Goal: Task Accomplishment & Management: Manage account settings

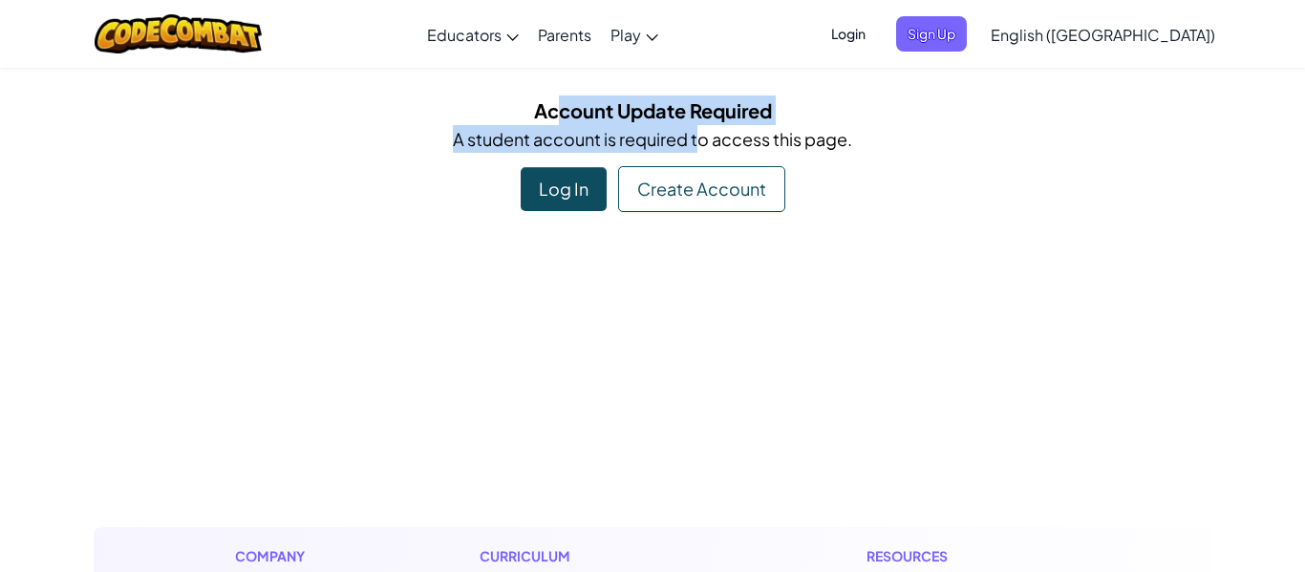
drag, startPoint x: 560, startPoint y: 116, endPoint x: 697, endPoint y: 149, distance: 140.7
click at [697, 149] on div "Account Update Required A student account is required to access this page. Log …" at bounding box center [653, 154] width 1118 height 117
click at [697, 149] on p "A student account is required to access this page." at bounding box center [652, 139] width 1089 height 28
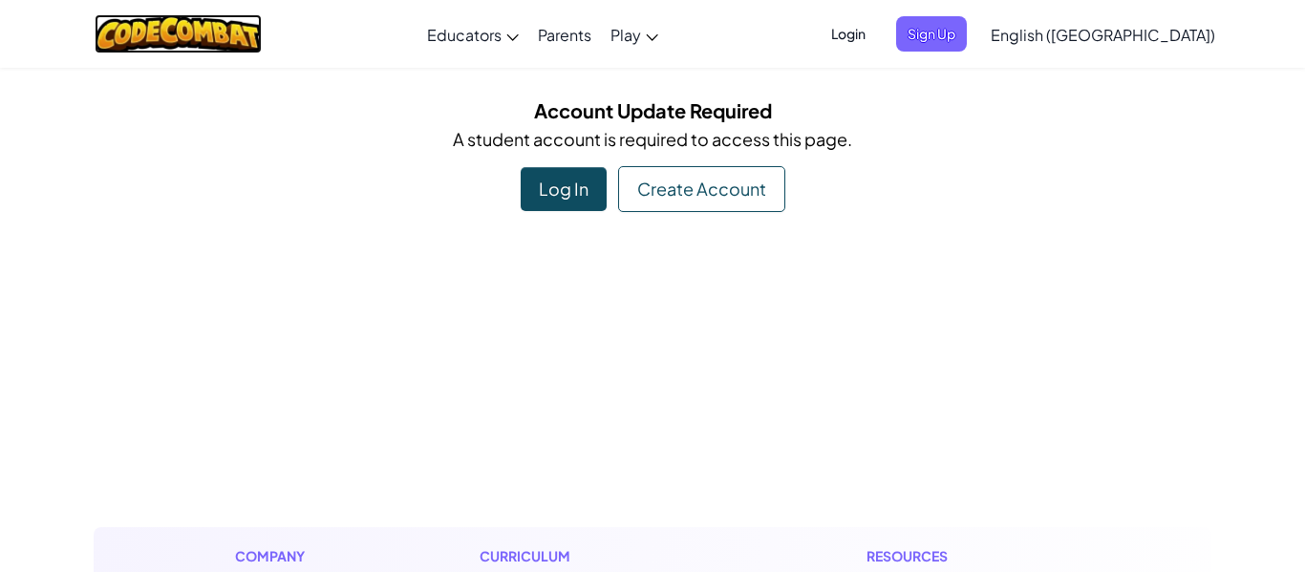
click at [216, 28] on img at bounding box center [178, 33] width 167 height 39
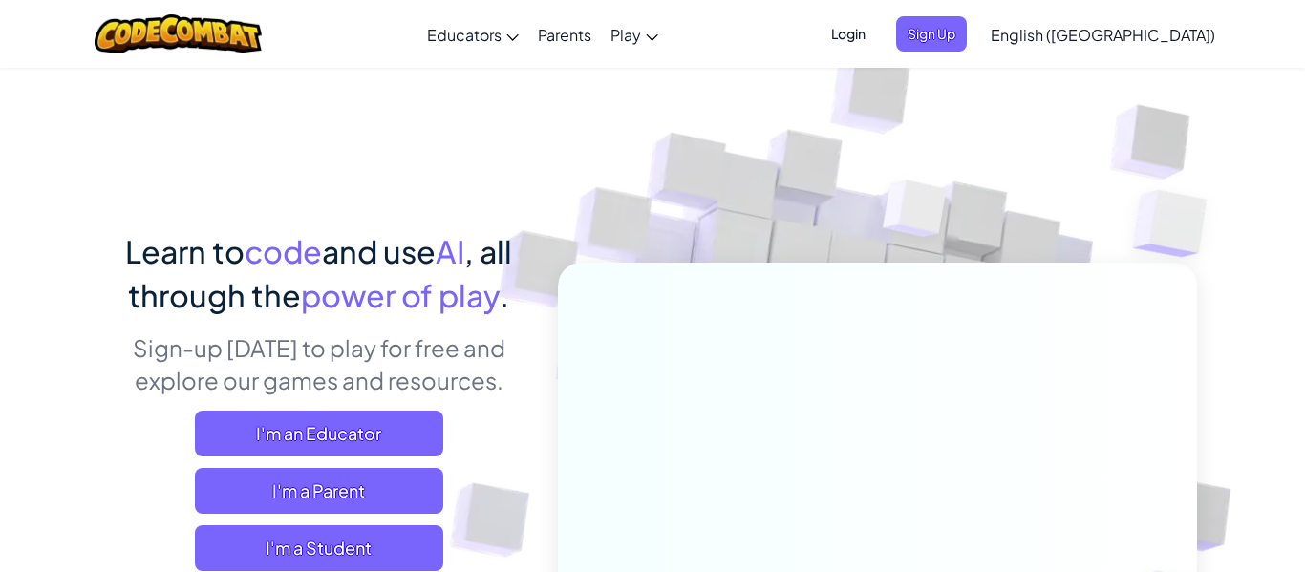
scroll to position [122, 0]
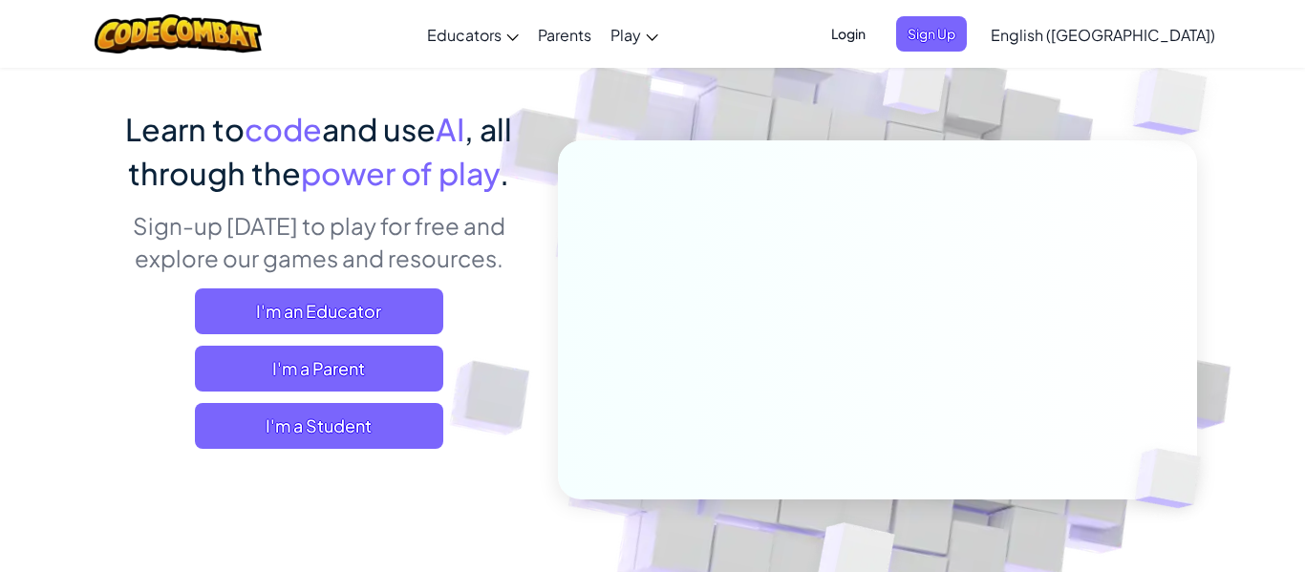
click at [877, 32] on span "Login" at bounding box center [848, 33] width 57 height 35
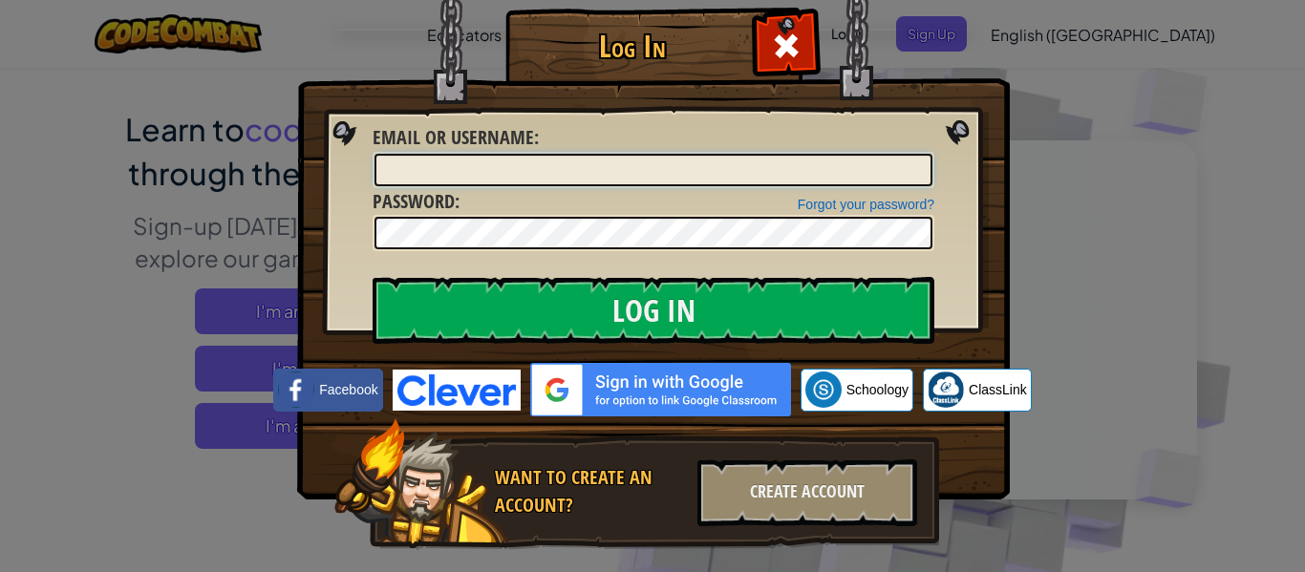
type input "[EMAIL_ADDRESS][PERSON_NAME][DOMAIN_NAME]"
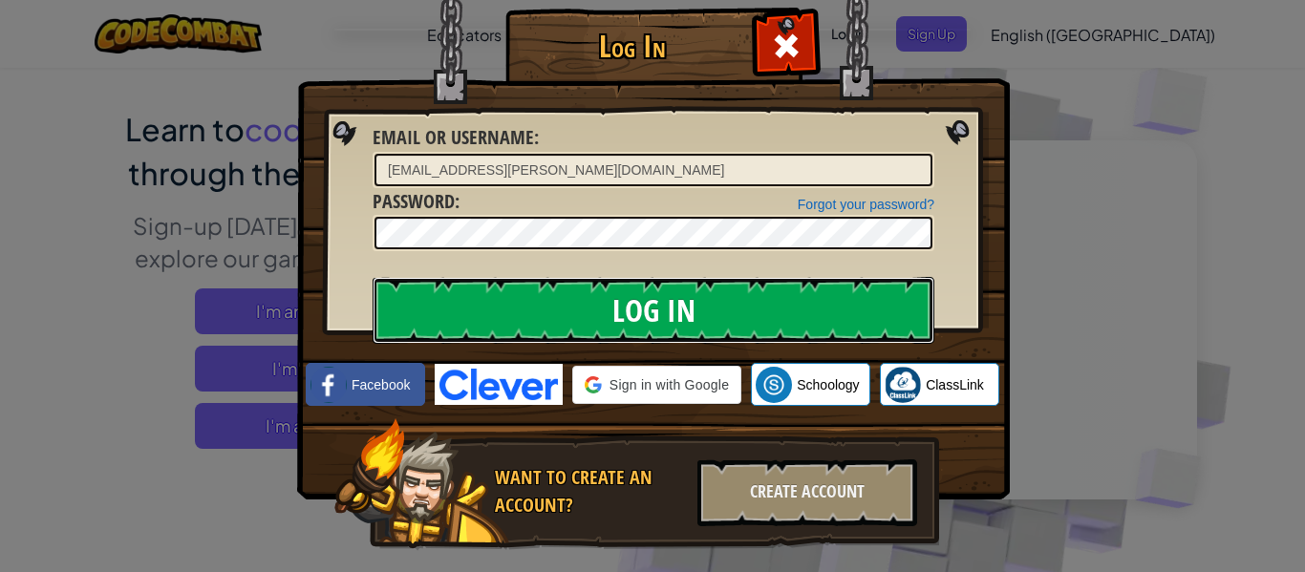
click at [672, 311] on input "Log In" at bounding box center [654, 310] width 562 height 67
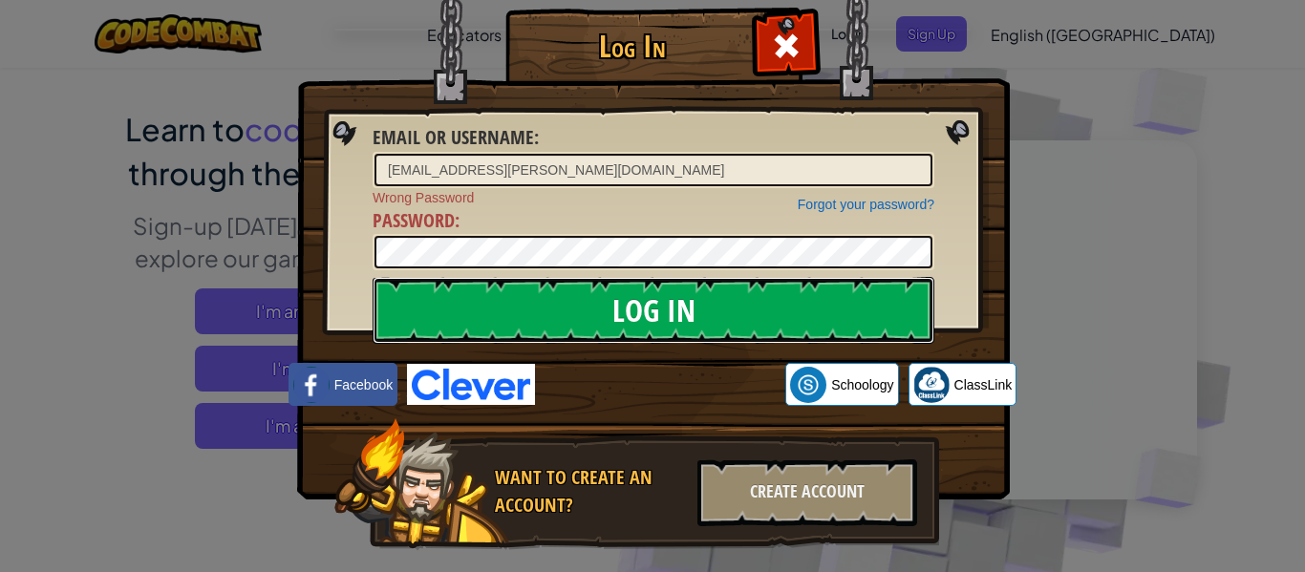
click at [652, 300] on input "Log In" at bounding box center [654, 310] width 562 height 67
click at [791, 314] on input "Log In" at bounding box center [654, 310] width 562 height 67
